Goal: Task Accomplishment & Management: Manage account settings

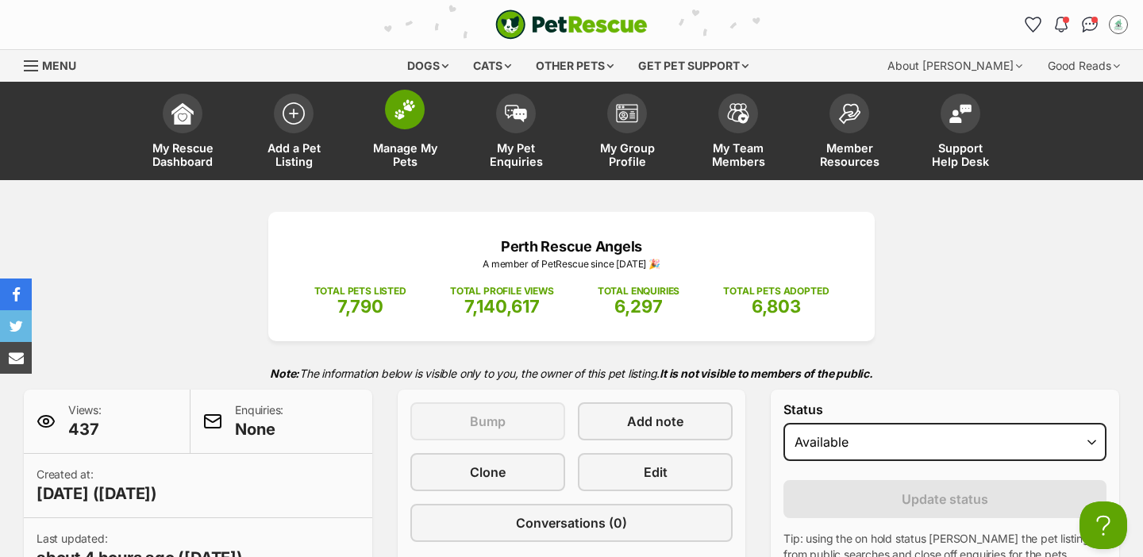
click at [410, 141] on span "Manage My Pets" at bounding box center [404, 154] width 71 height 27
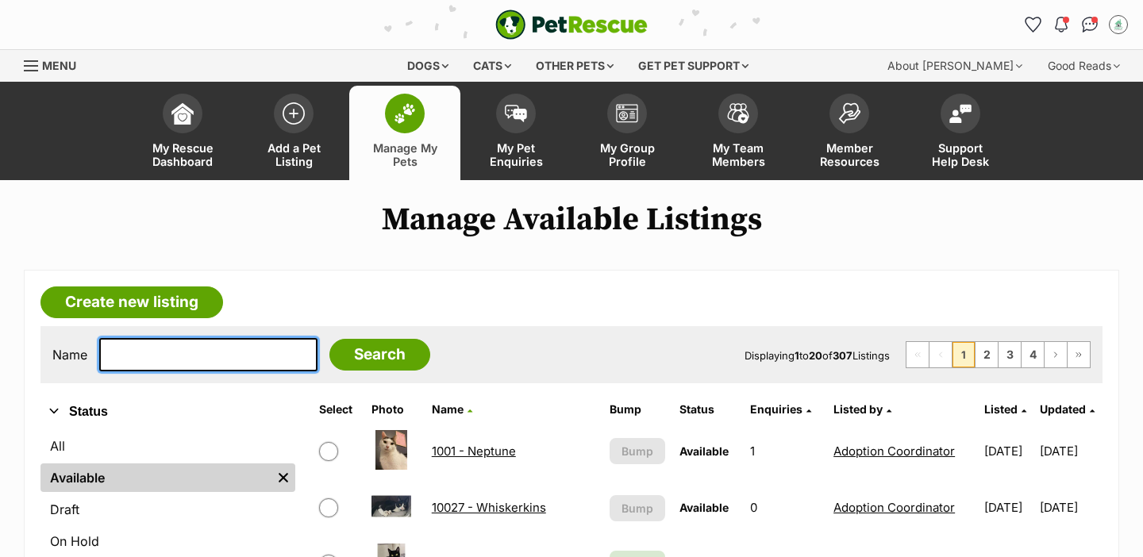
click at [153, 358] on input "text" at bounding box center [208, 354] width 218 height 33
type input "syr"
click at [329, 339] on input "Search" at bounding box center [379, 355] width 101 height 32
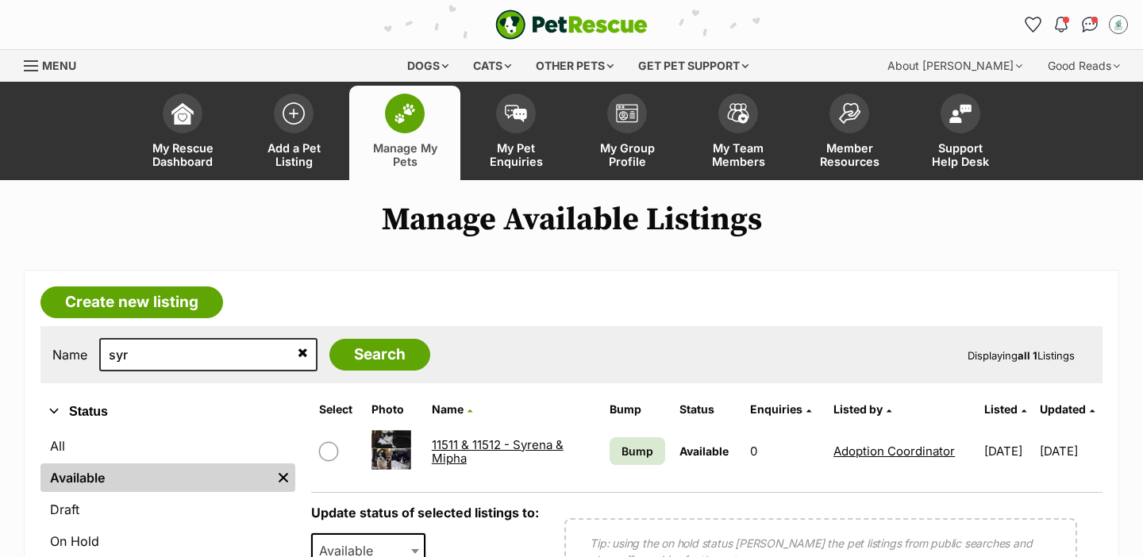
click at [491, 447] on link "11511 & 11512 - Syrena & Mipha" at bounding box center [498, 451] width 132 height 29
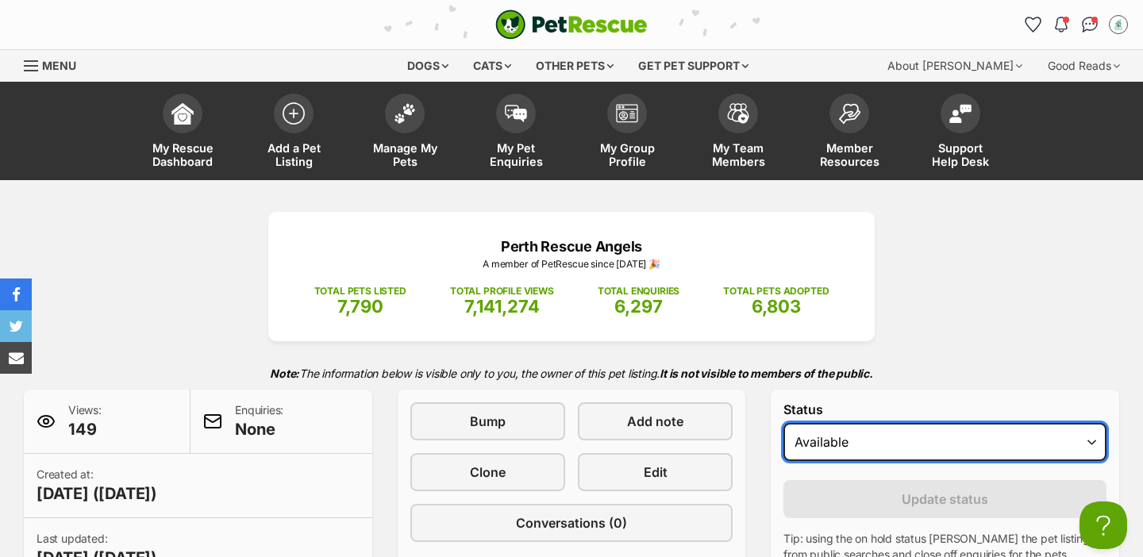
click at [851, 448] on select "Draft Available On hold Adopted" at bounding box center [944, 442] width 323 height 38
select select "rehomed"
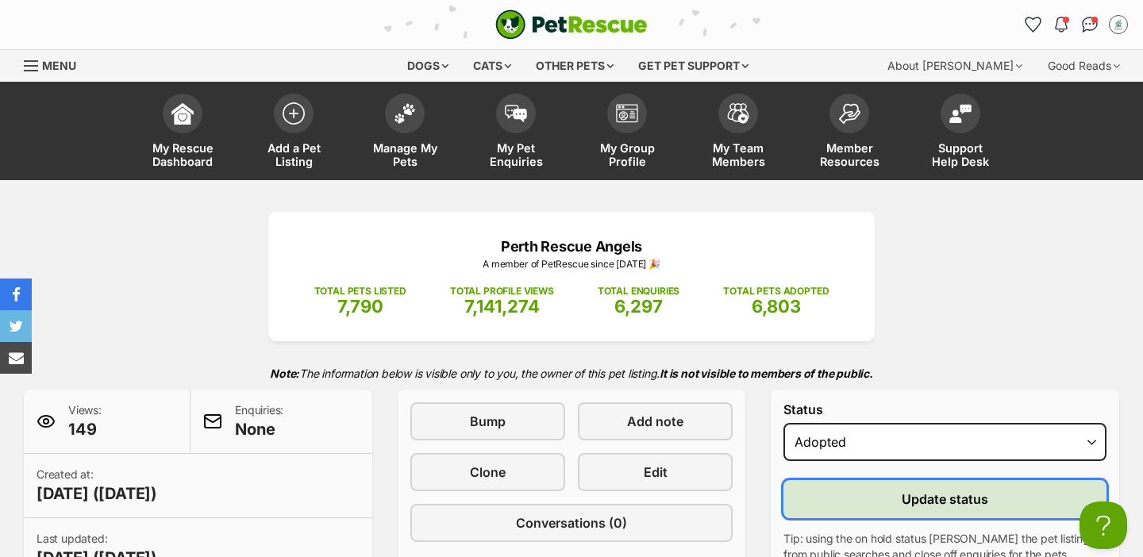
click at [835, 491] on button "Update status" at bounding box center [944, 499] width 323 height 38
click at [879, 496] on button "Update status" at bounding box center [944, 499] width 323 height 38
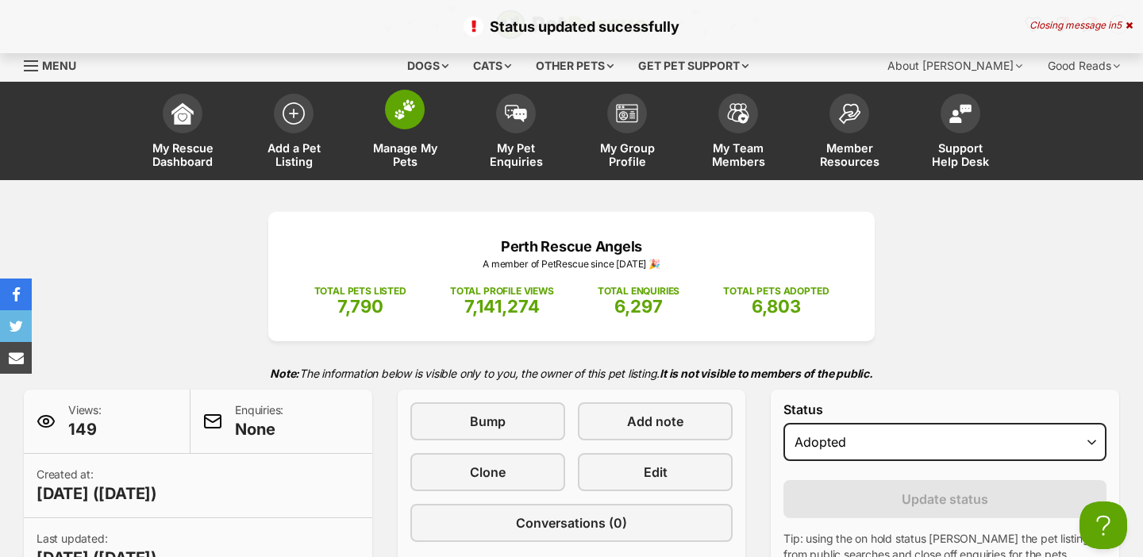
click at [391, 128] on link "Manage My Pets" at bounding box center [404, 133] width 111 height 94
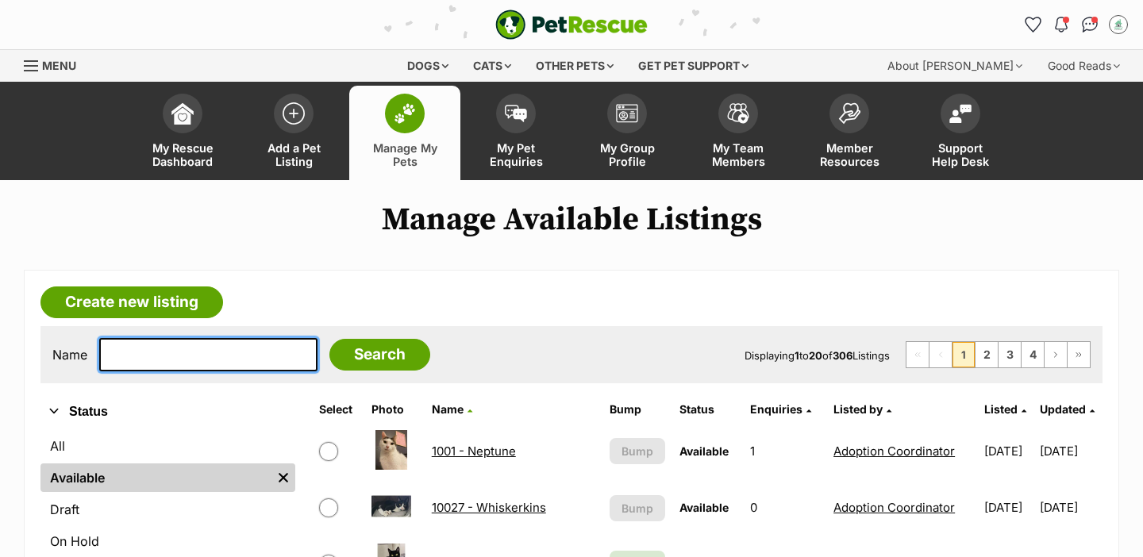
click at [175, 353] on input "text" at bounding box center [208, 354] width 218 height 33
type input "len"
click at [329, 339] on input "Search" at bounding box center [379, 355] width 101 height 32
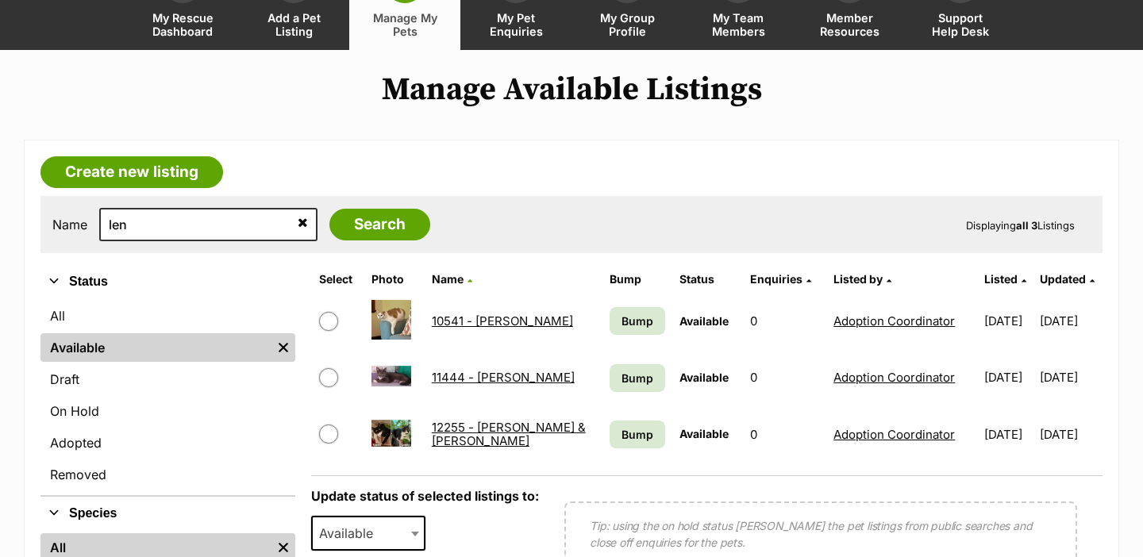
scroll to position [137, 0]
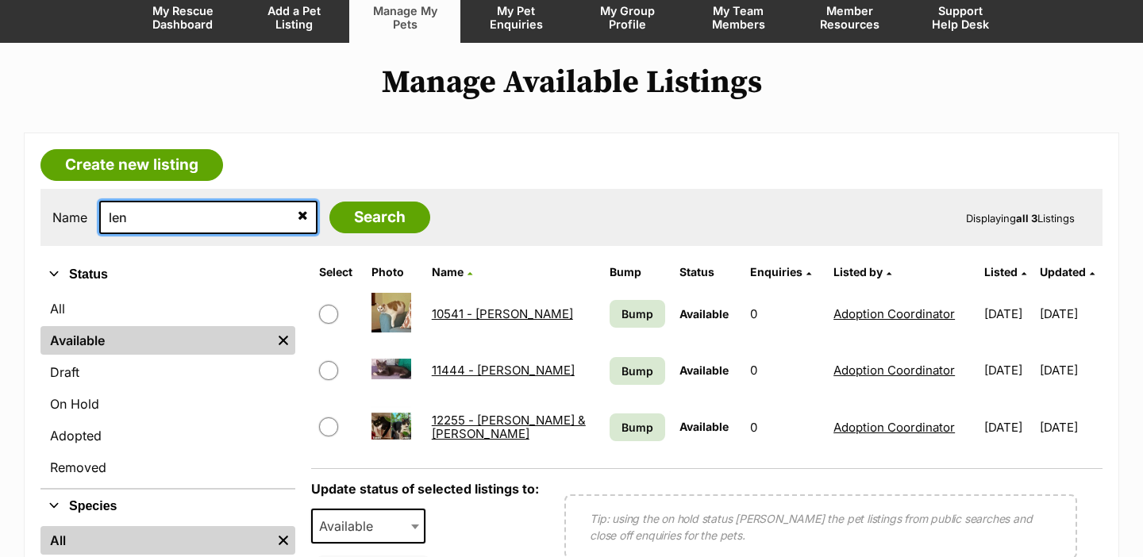
click at [185, 209] on input "len" at bounding box center [208, 217] width 218 height 33
type input "jax"
click at [329, 202] on input "Search" at bounding box center [379, 218] width 101 height 32
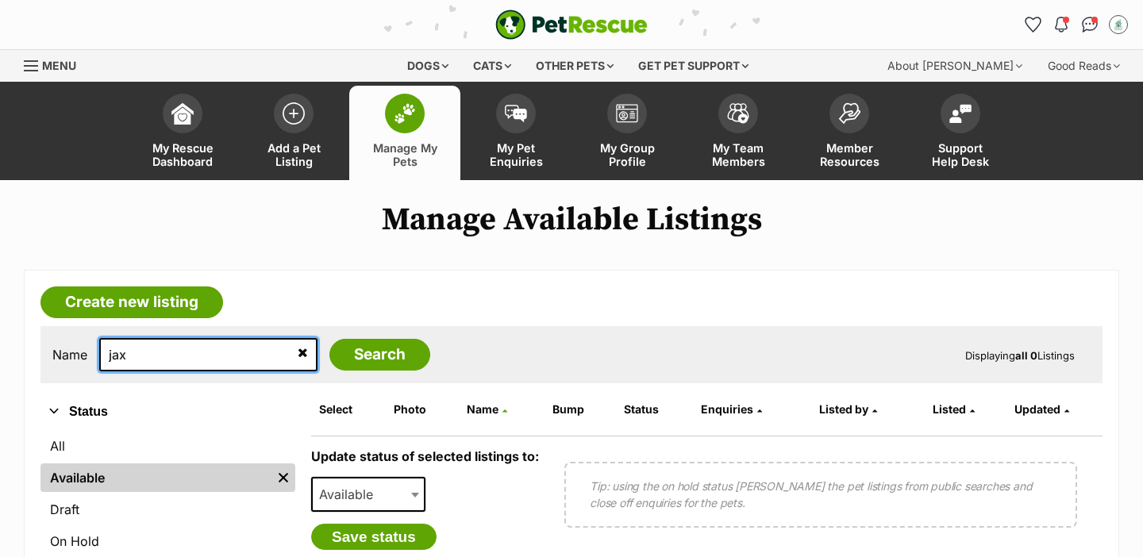
click at [202, 352] on input "jax" at bounding box center [208, 354] width 218 height 33
type input "lou"
click at [329, 339] on input "Search" at bounding box center [379, 355] width 101 height 32
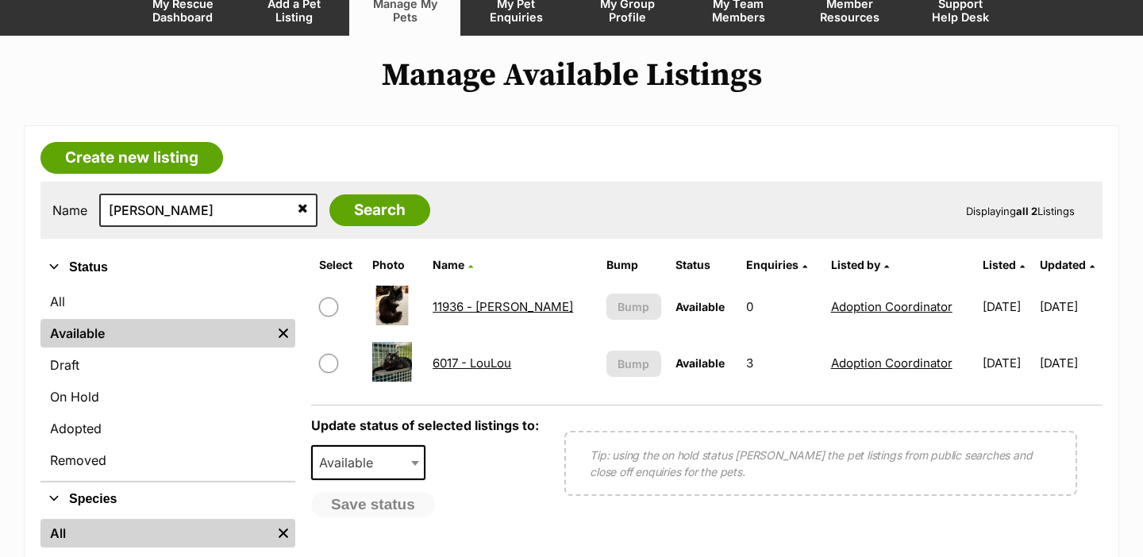
scroll to position [160, 0]
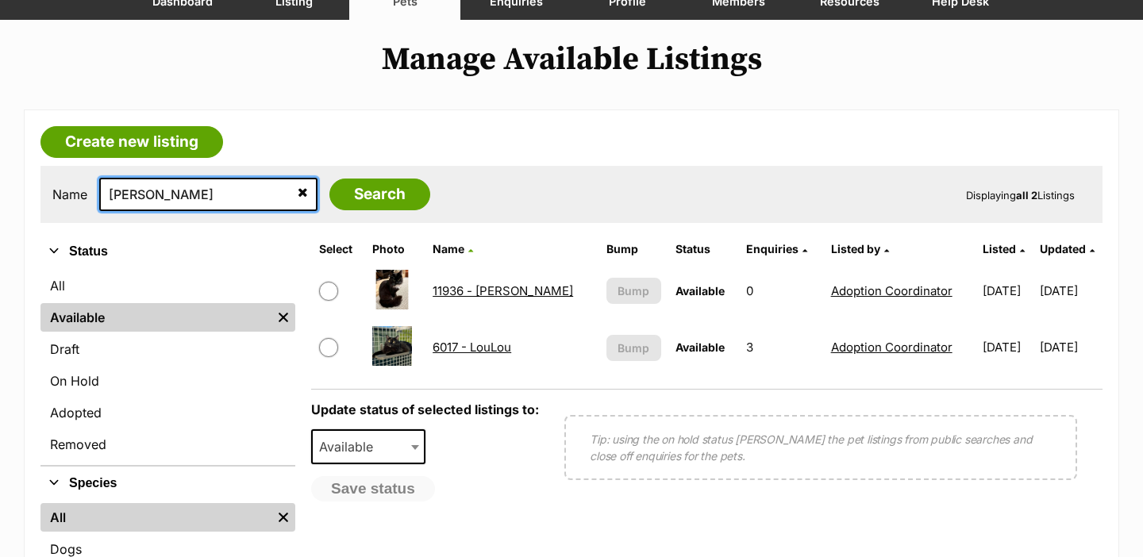
click at [194, 206] on input "lou" at bounding box center [208, 194] width 218 height 33
type input "sug"
click at [329, 179] on input "Search" at bounding box center [379, 195] width 101 height 32
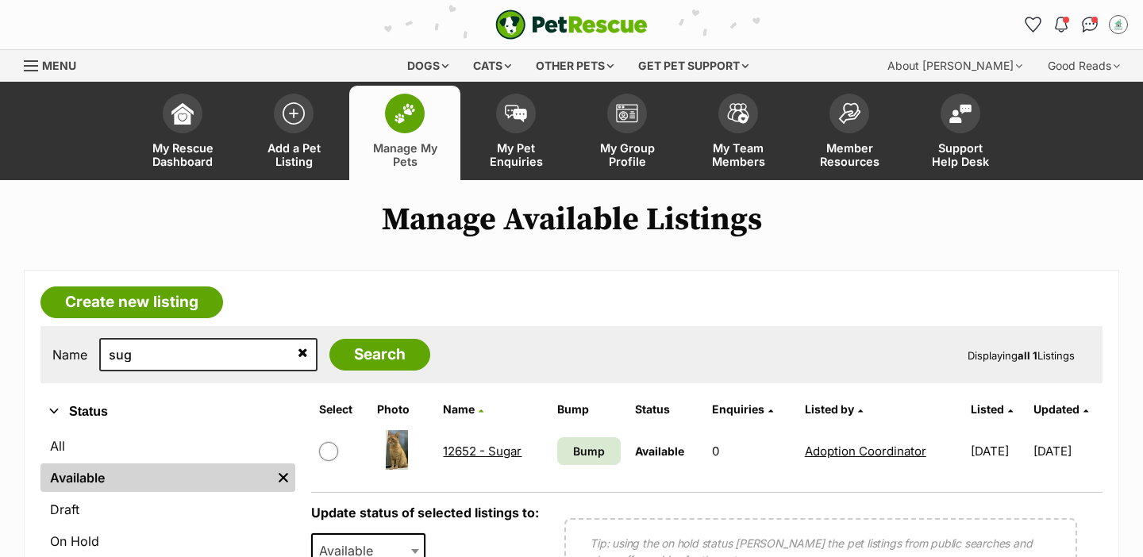
click at [474, 456] on link "12652 - Sugar" at bounding box center [482, 451] width 79 height 15
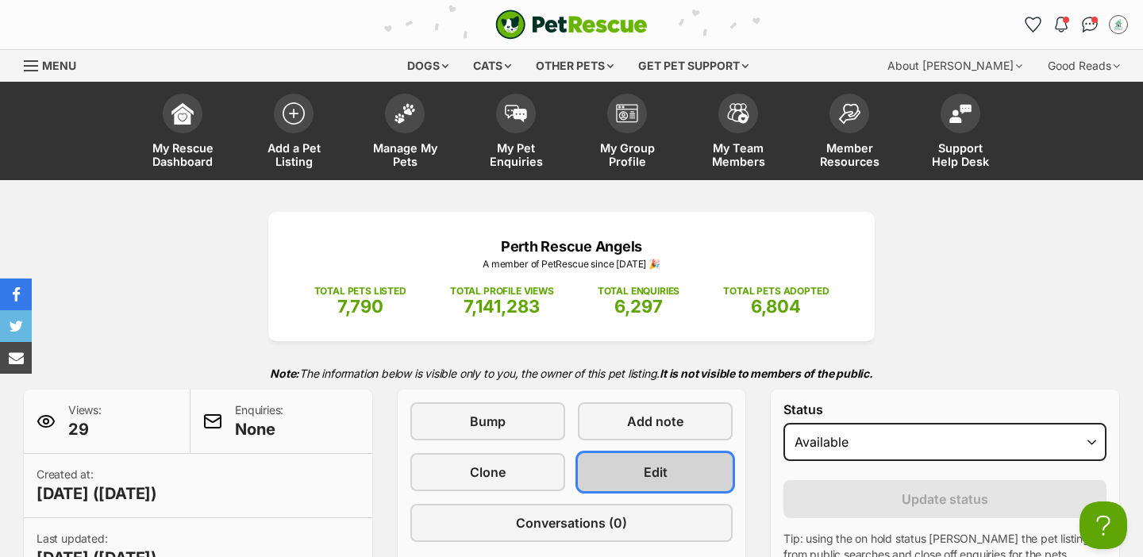
click at [668, 479] on link "Edit" at bounding box center [655, 472] width 155 height 38
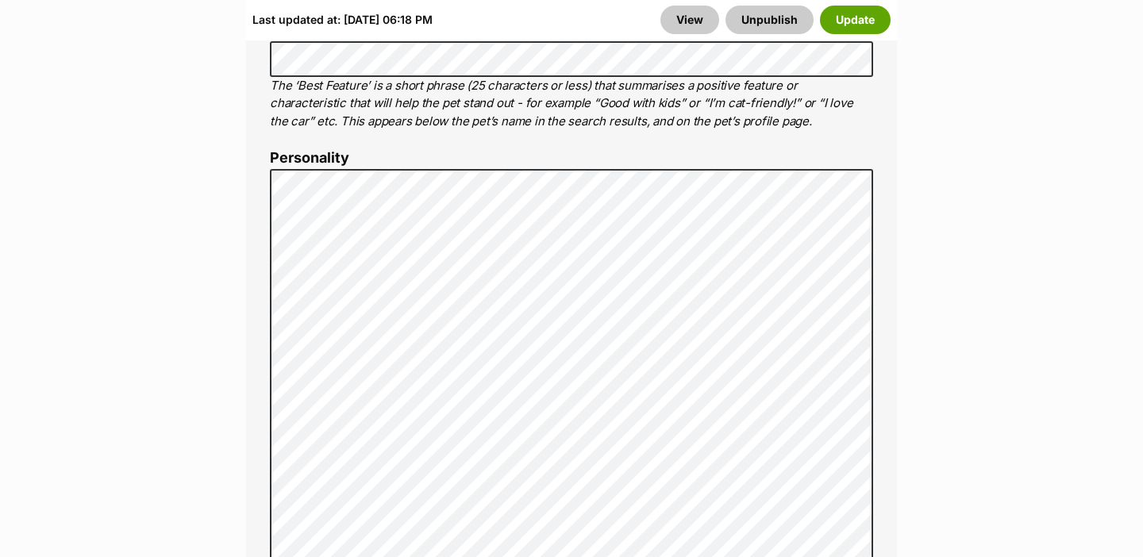
scroll to position [1265, 0]
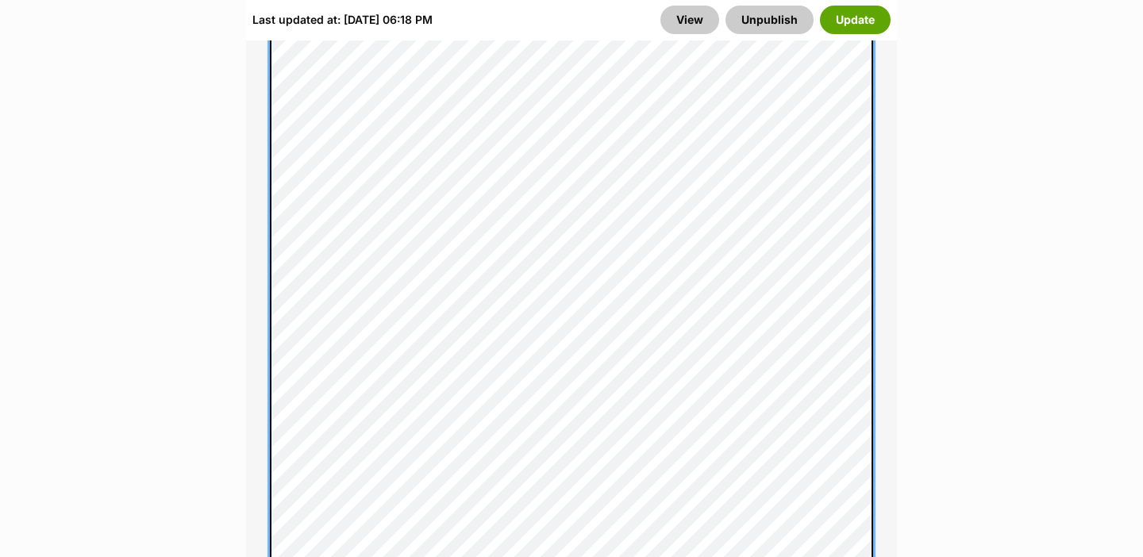
scroll to position [1609, 0]
click at [261, 317] on div "About This Pet Name Henlo there, it looks like you might be using the pet name …" at bounding box center [571, 308] width 651 height 1806
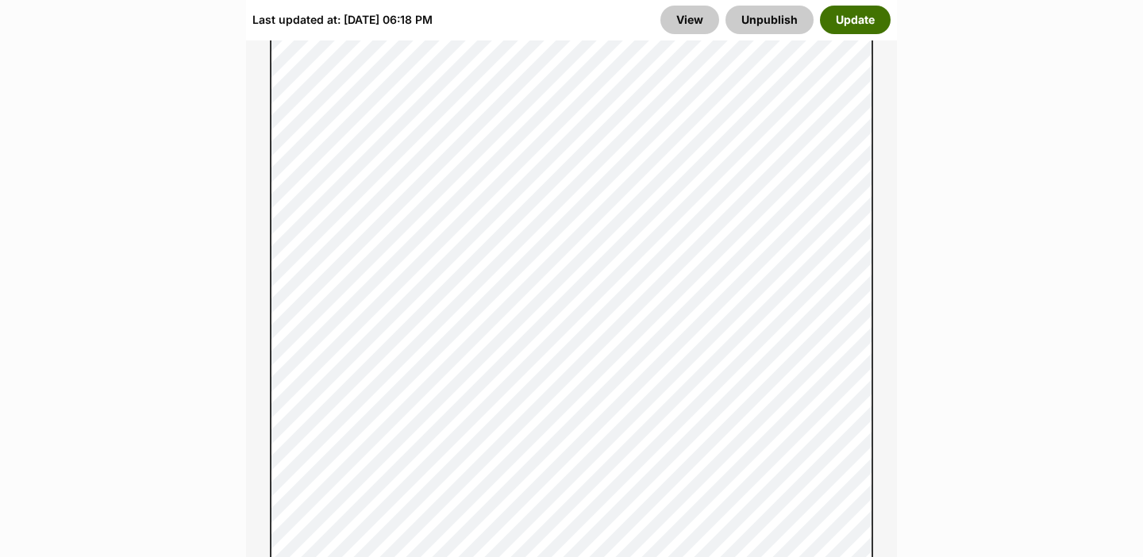
click at [870, 13] on button "Update" at bounding box center [855, 20] width 71 height 29
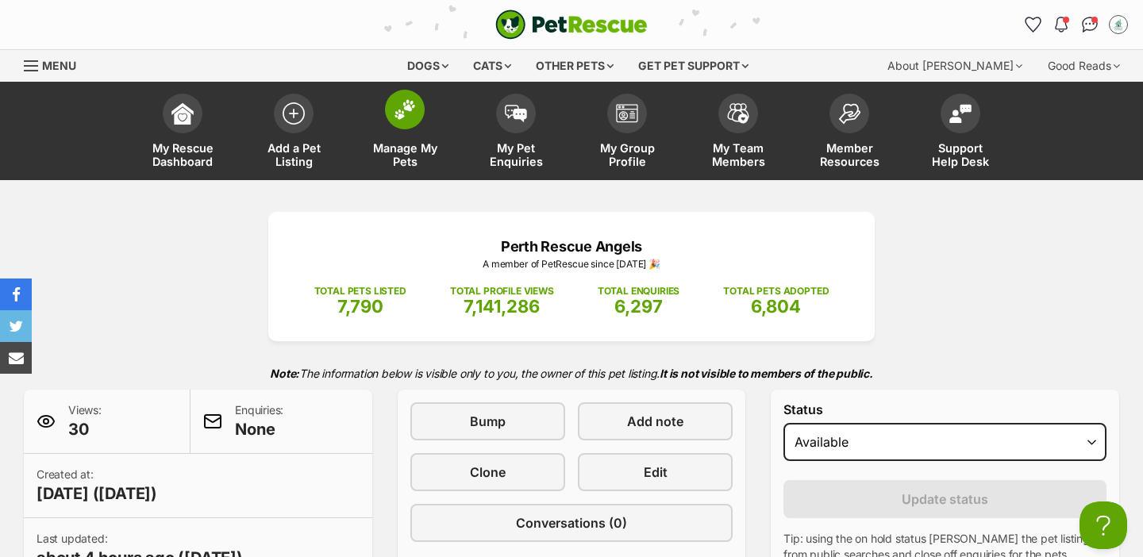
click at [387, 148] on span "Manage My Pets" at bounding box center [404, 154] width 71 height 27
